Goal: Task Accomplishment & Management: Use online tool/utility

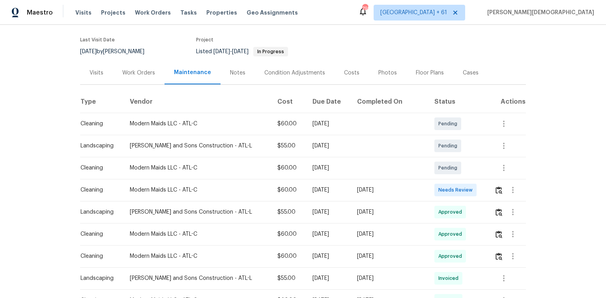
scroll to position [126, 0]
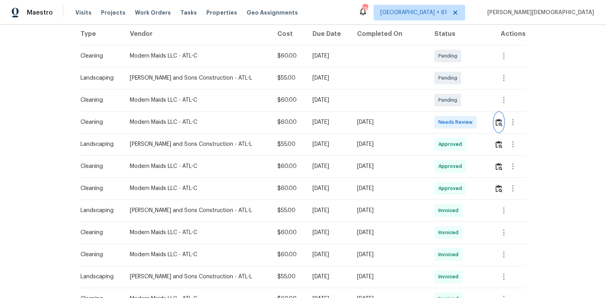
click at [431, 124] on button "button" at bounding box center [499, 122] width 9 height 19
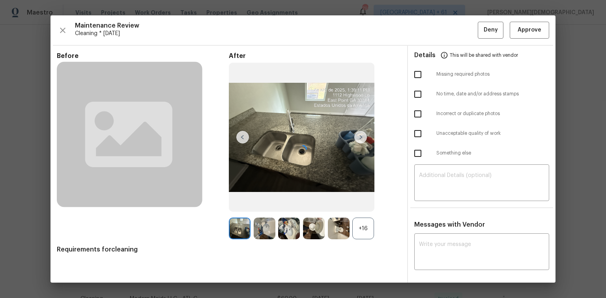
click at [431, 27] on div at bounding box center [303, 149] width 505 height 268
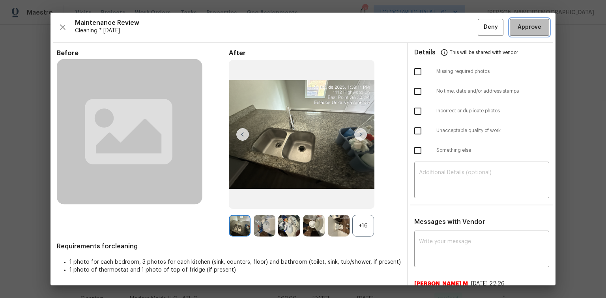
click at [431, 28] on span "Approve" at bounding box center [530, 28] width 24 height 10
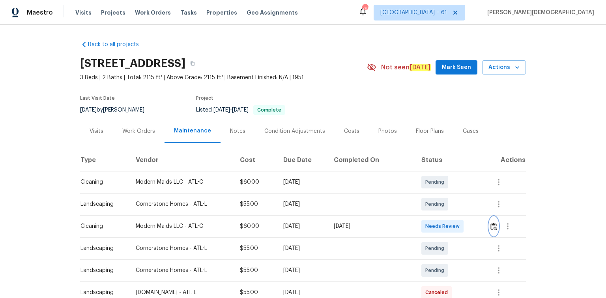
click at [431, 199] on img "button" at bounding box center [494, 227] width 7 height 8
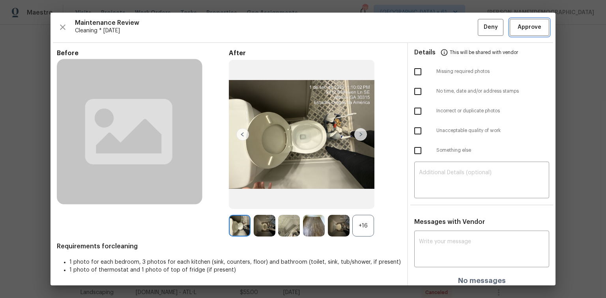
click at [431, 26] on button "Approve" at bounding box center [529, 27] width 39 height 17
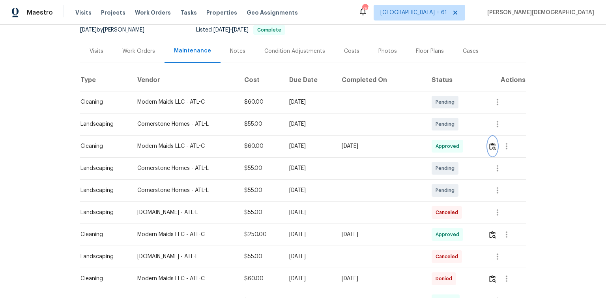
scroll to position [32, 0]
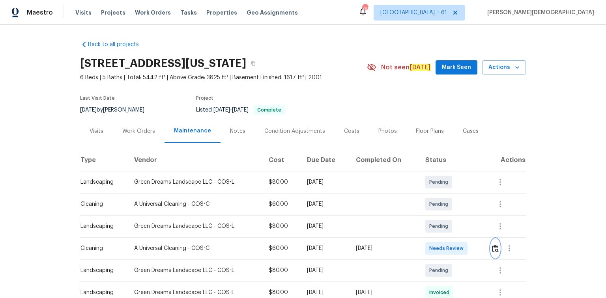
click at [431, 199] on img "button" at bounding box center [495, 249] width 7 height 8
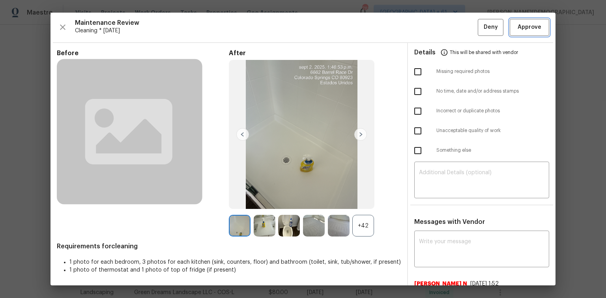
click at [431, 28] on span "Approve" at bounding box center [530, 28] width 24 height 10
